Goal: Manage account settings

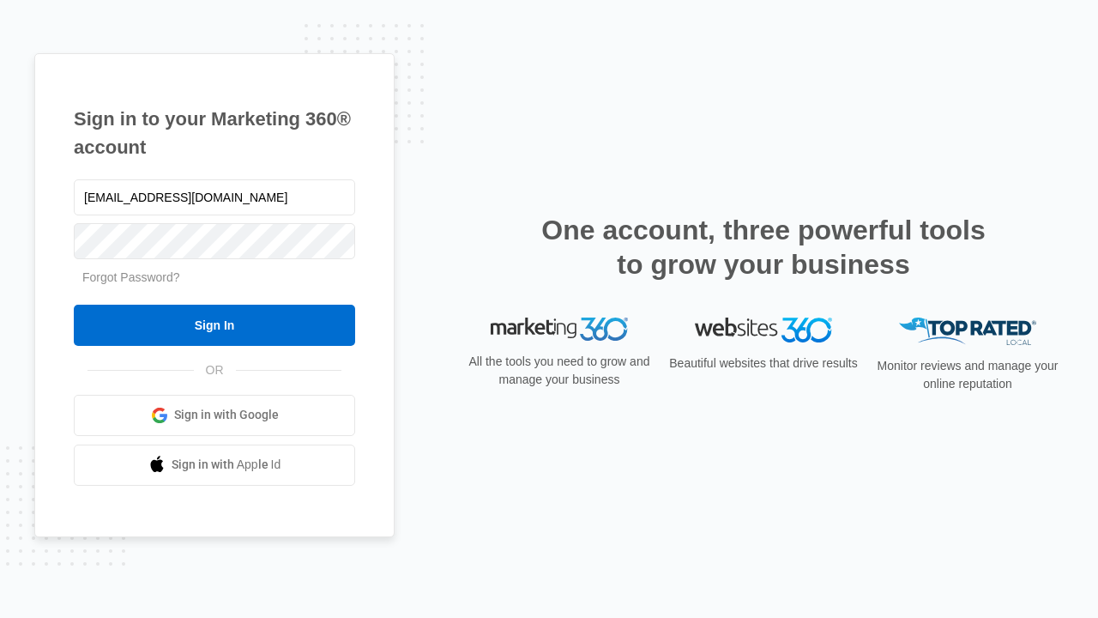
type input "[EMAIL_ADDRESS][DOMAIN_NAME]"
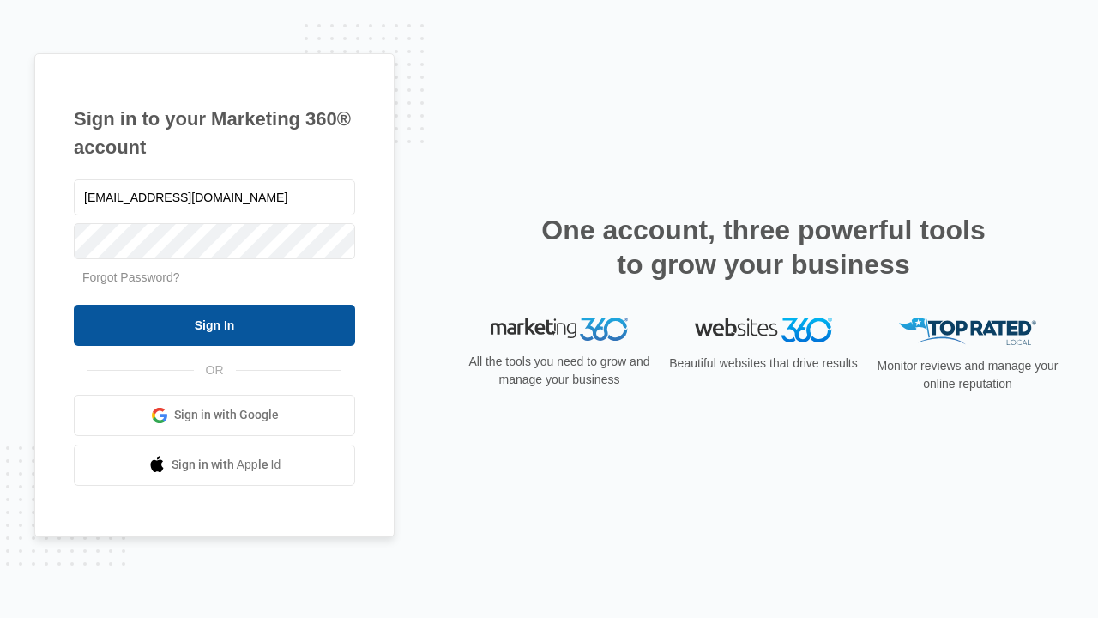
click at [214, 324] on input "Sign In" at bounding box center [214, 325] width 281 height 41
